Goal: Transaction & Acquisition: Obtain resource

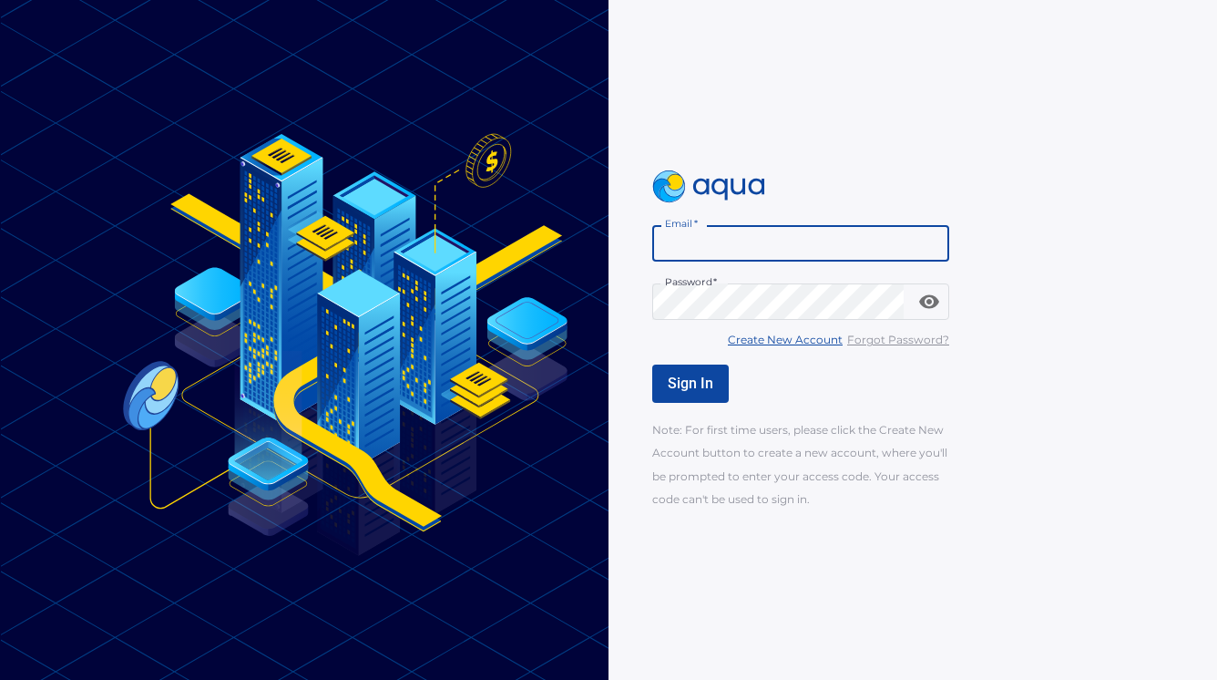
type input "**********"
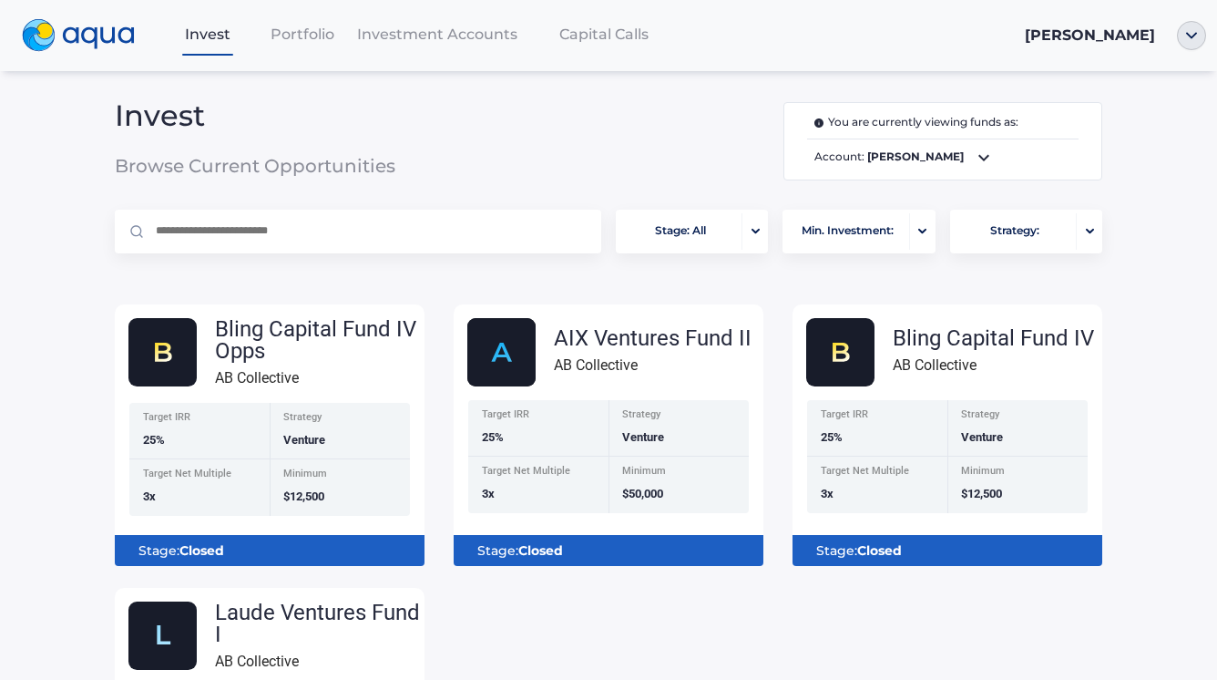
click at [976, 160] on icon at bounding box center [984, 158] width 22 height 22
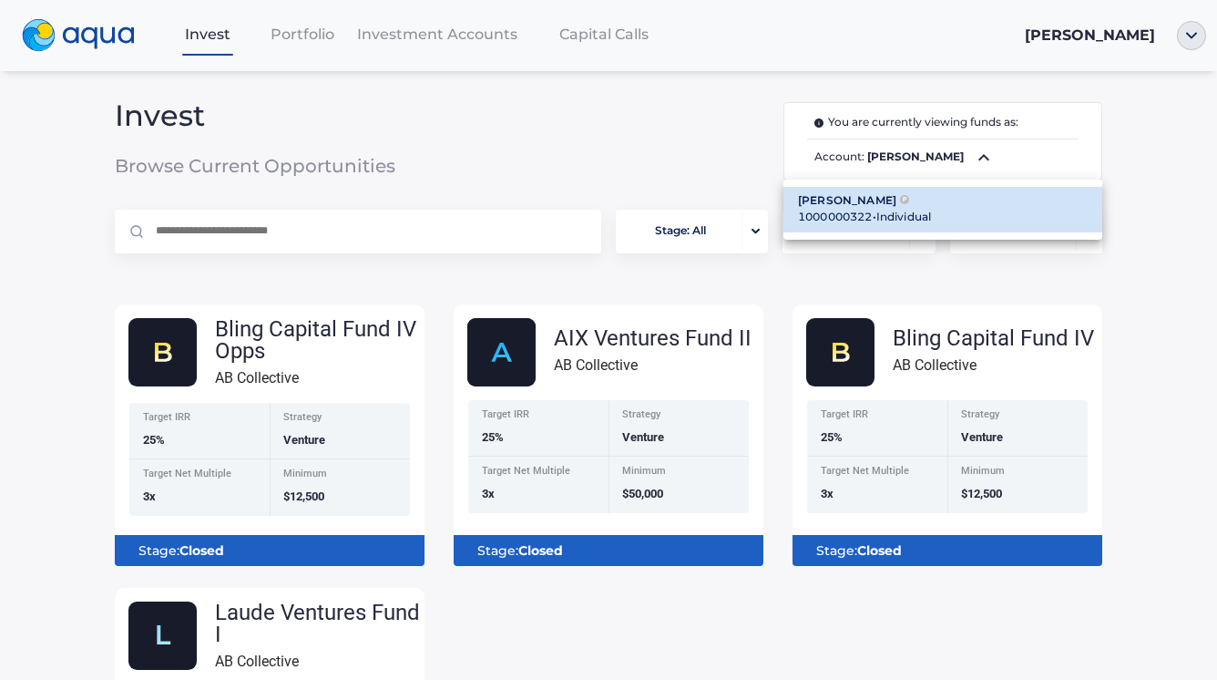
click at [975, 160] on div at bounding box center [608, 340] width 1217 height 680
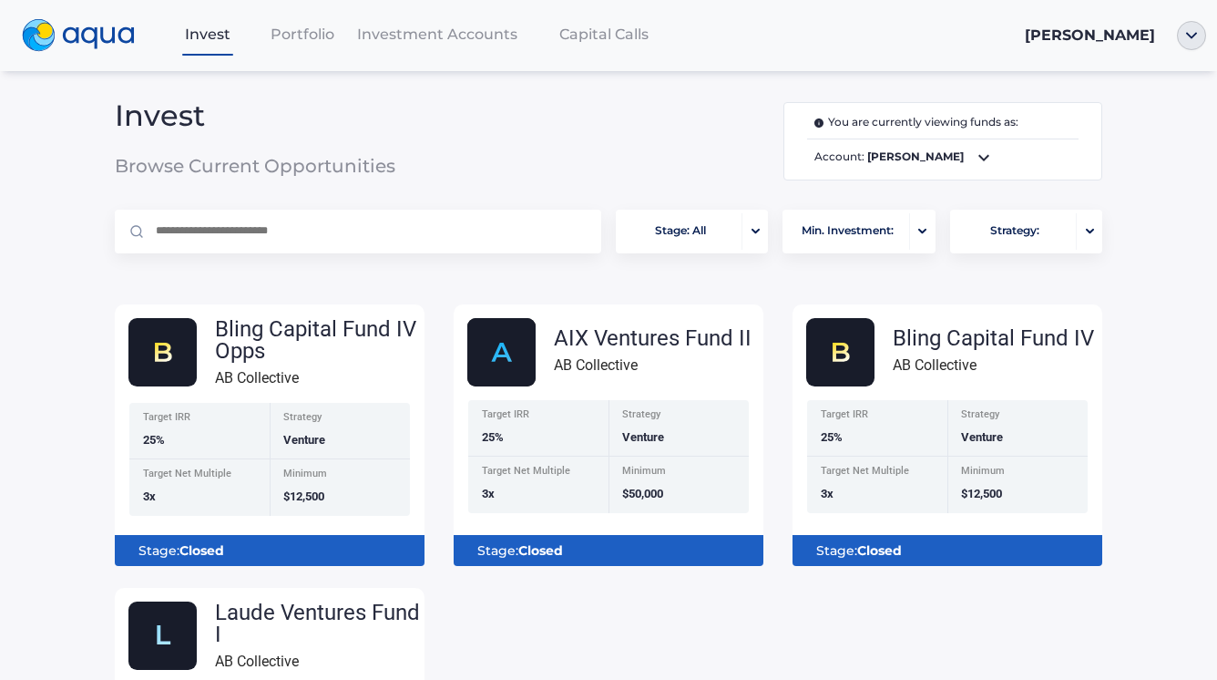
click at [511, 33] on span "Investment Accounts" at bounding box center [437, 34] width 160 height 17
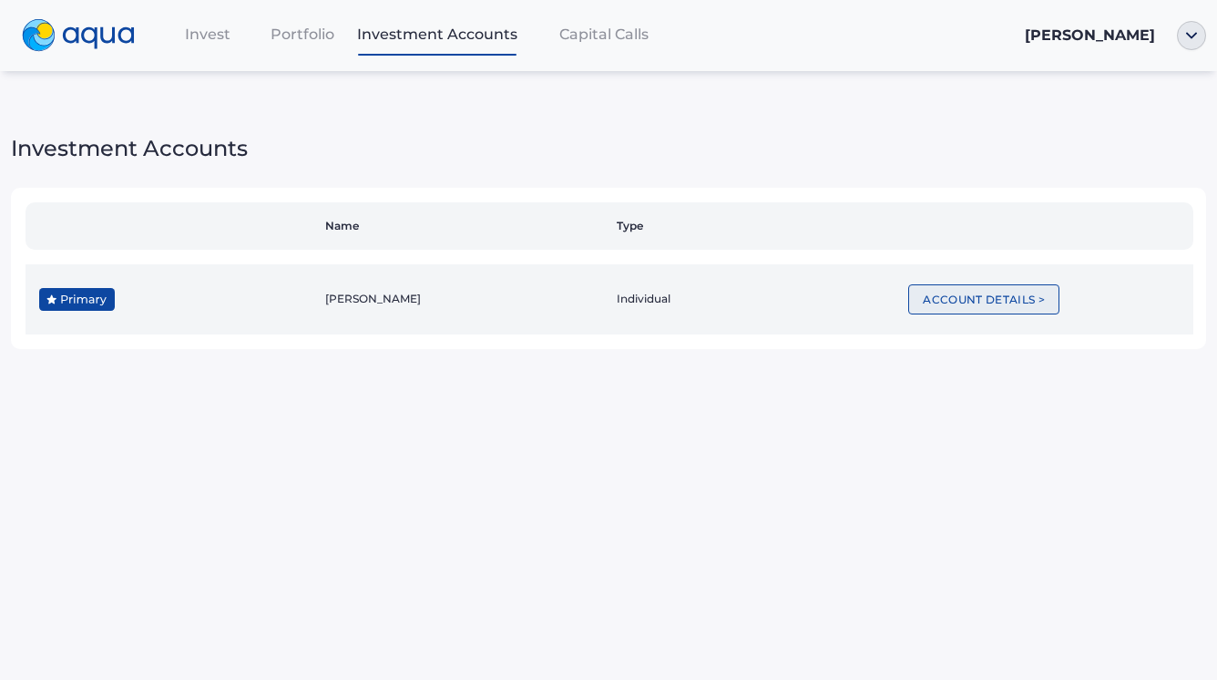
click at [1009, 298] on button "Account Details >" at bounding box center [983, 299] width 151 height 30
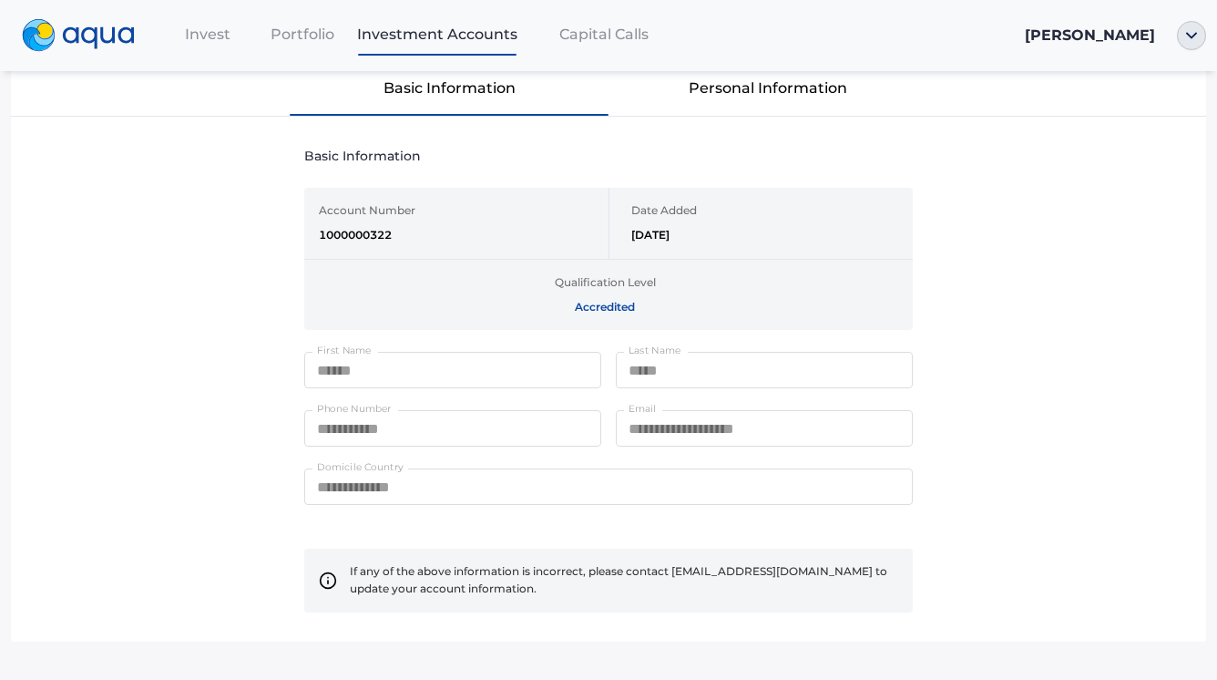
click at [304, 46] on div "Portfolio" at bounding box center [302, 33] width 95 height 37
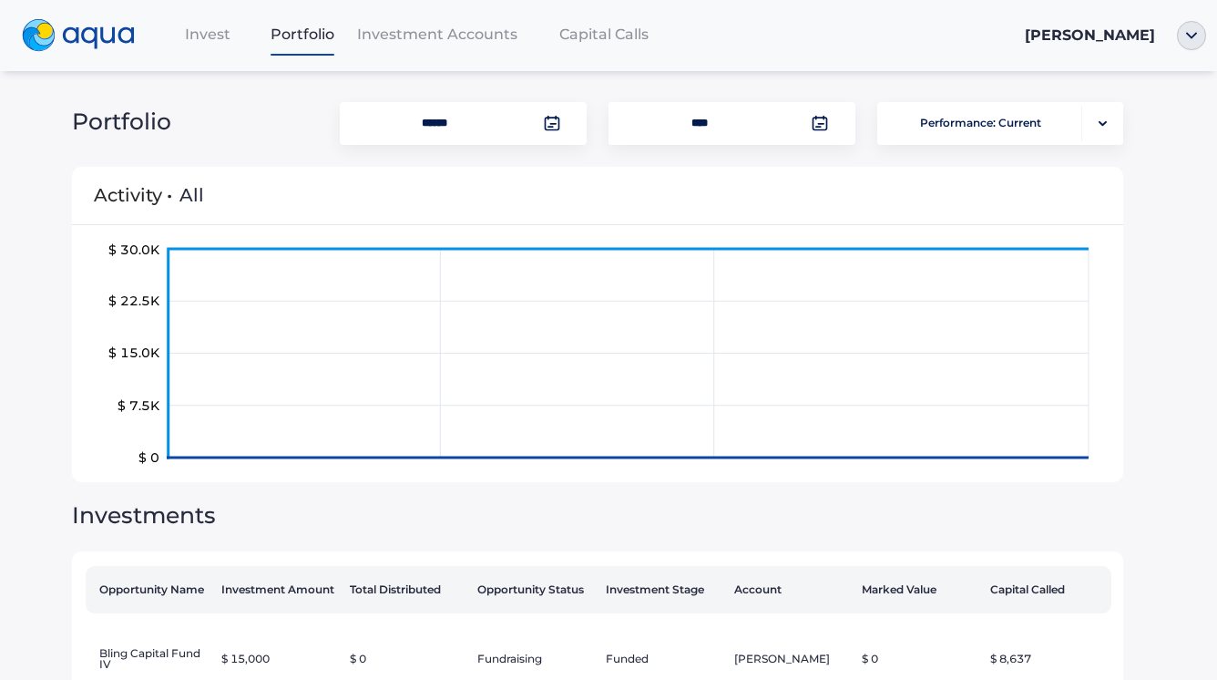
click at [1118, 36] on span "[PERSON_NAME]" at bounding box center [1090, 34] width 130 height 17
click at [1183, 36] on img "button" at bounding box center [1191, 35] width 29 height 29
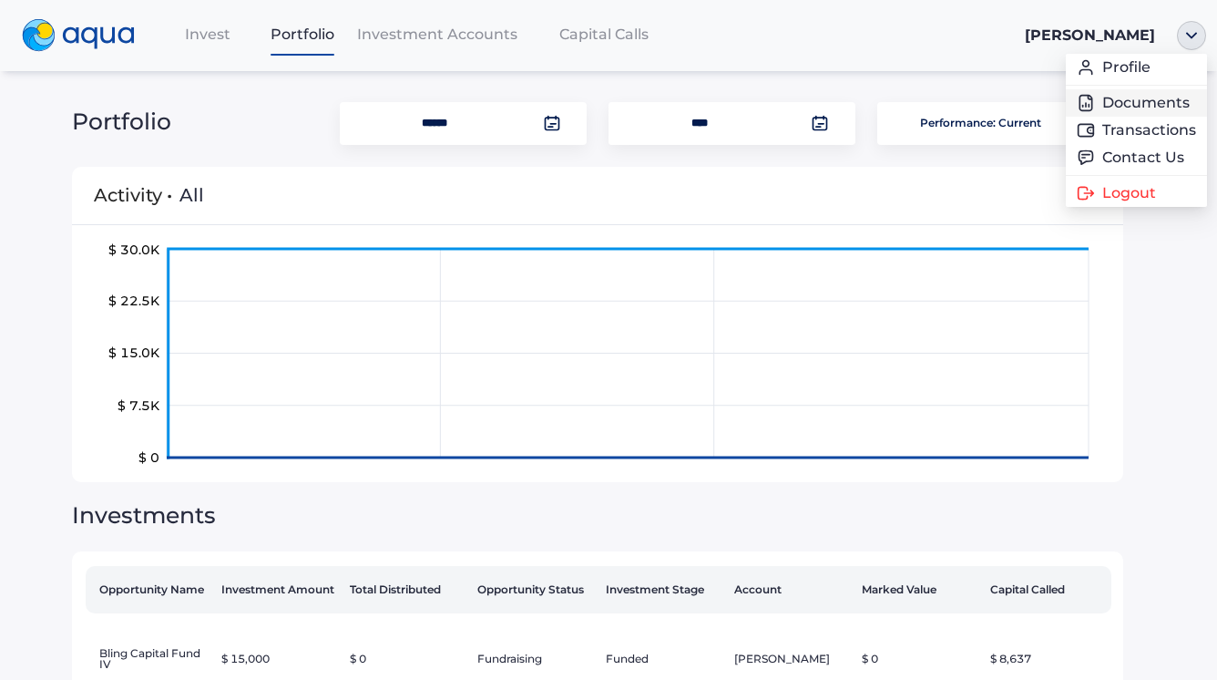
click at [1138, 101] on link "Documents" at bounding box center [1136, 103] width 119 height 18
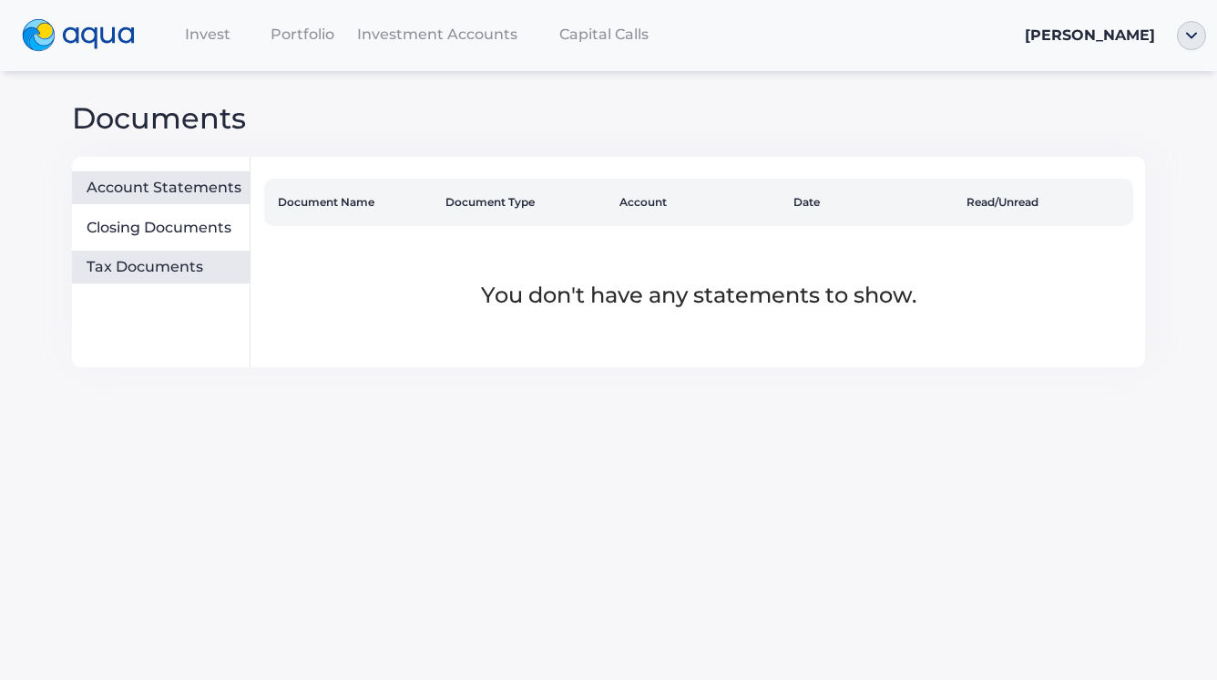
click at [189, 261] on div "Tax Documents" at bounding box center [165, 267] width 156 height 18
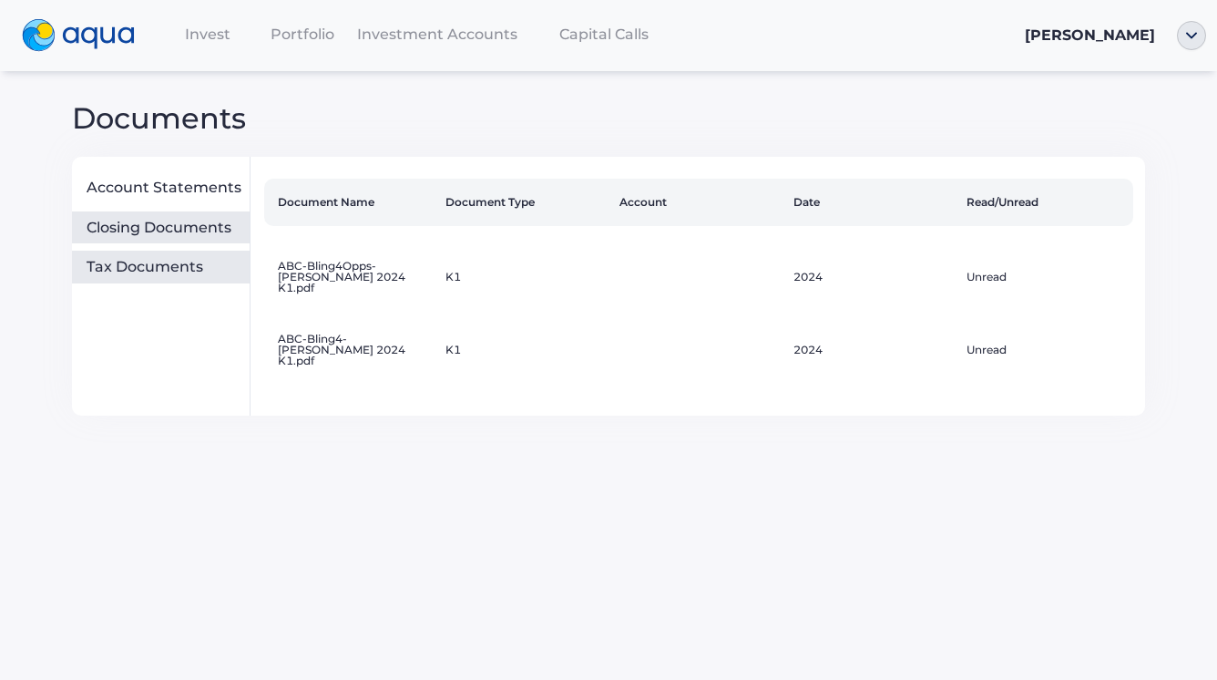
click at [183, 238] on div "Closing Documents" at bounding box center [161, 227] width 178 height 33
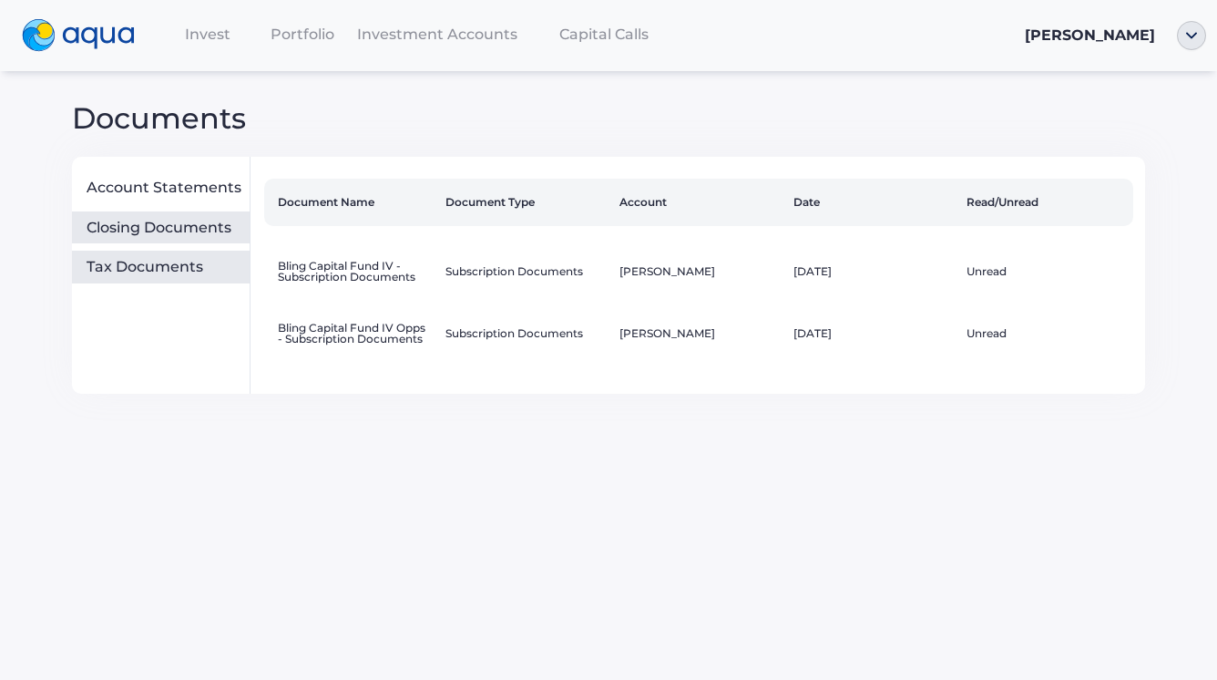
click at [183, 261] on div "Tax Documents" at bounding box center [165, 267] width 156 height 18
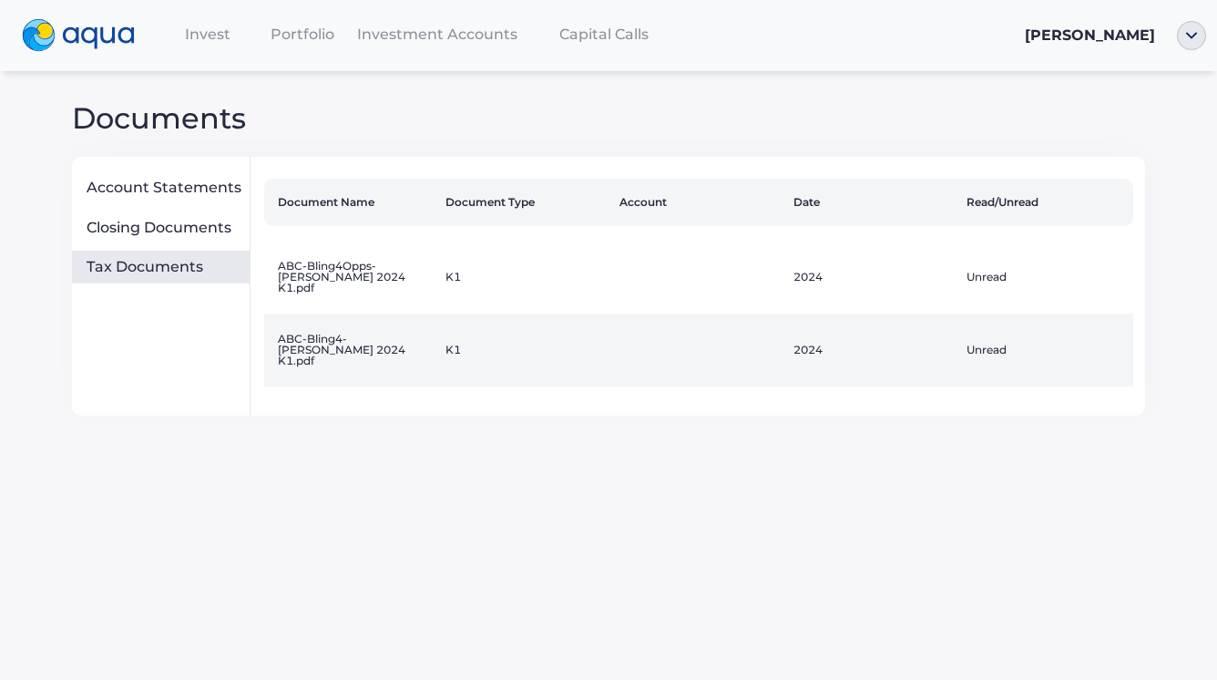
click at [990, 337] on td "Unread" at bounding box center [1046, 349] width 174 height 73
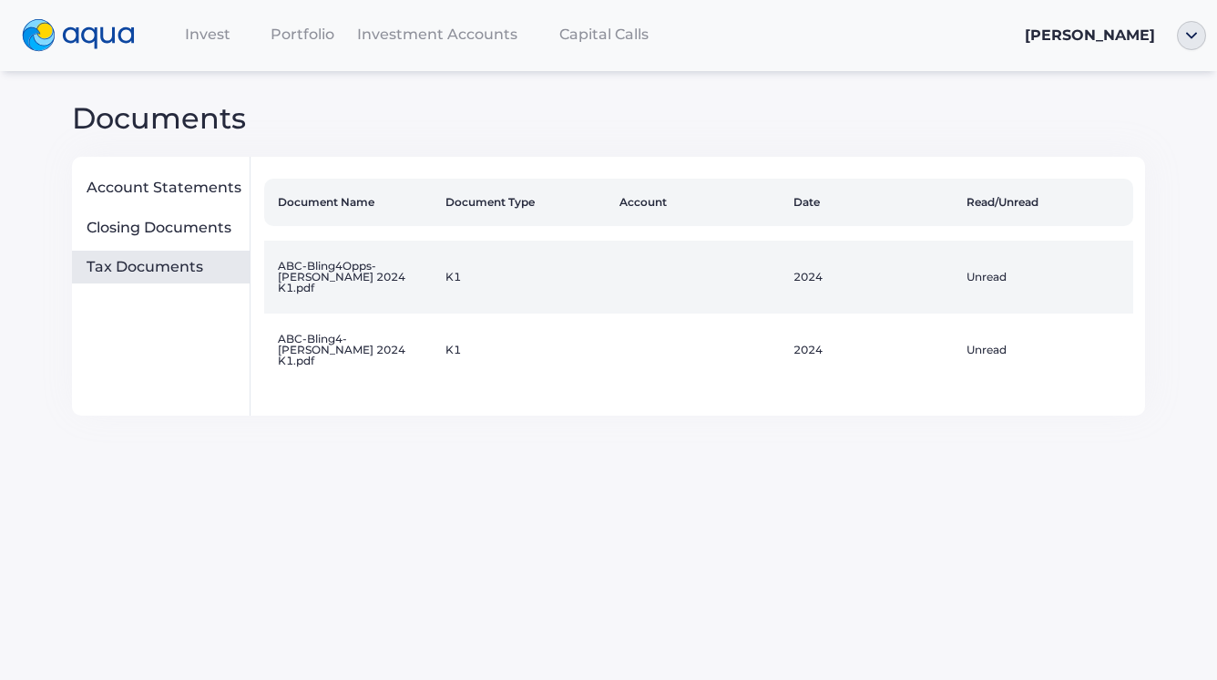
click at [669, 265] on td at bounding box center [699, 277] width 174 height 73
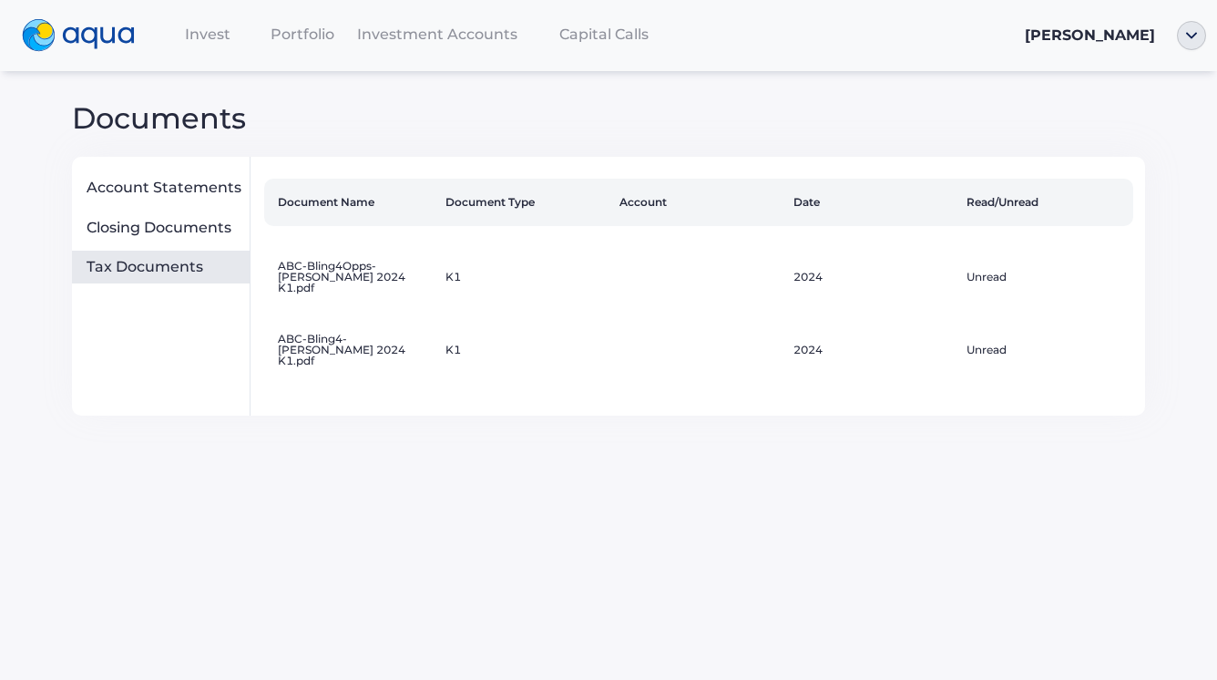
click at [800, 501] on div "Invest Portfolio Investment Accounts Capital Calls [PERSON_NAME] Documents Acco…" at bounding box center [608, 340] width 1217 height 680
